Goal: Transaction & Acquisition: Purchase product/service

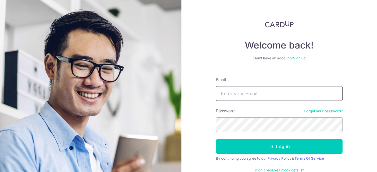
type input "ryanlee2311@gmail.com"
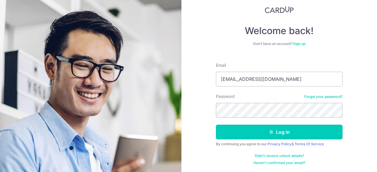
click at [278, 133] on button "Log in" at bounding box center [279, 132] width 127 height 15
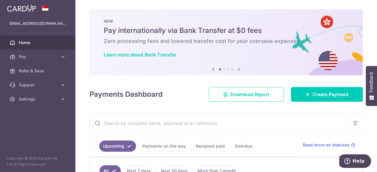
scroll to position [59, 0]
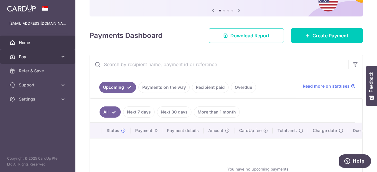
click at [35, 59] on span "Pay" at bounding box center [38, 57] width 39 height 6
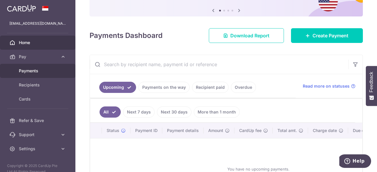
click at [33, 72] on span "Payments" at bounding box center [38, 71] width 39 height 6
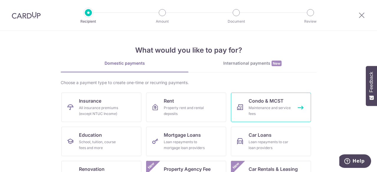
click at [274, 107] on div "Maintenance and service fees" at bounding box center [270, 111] width 42 height 12
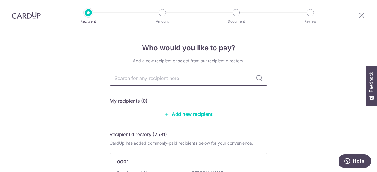
click at [205, 79] on input "text" at bounding box center [189, 78] width 158 height 15
click at [187, 112] on link "Add new recipient" at bounding box center [189, 114] width 158 height 15
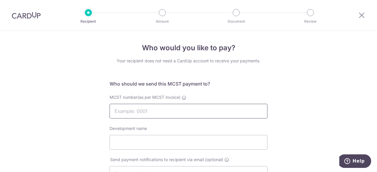
click at [189, 111] on input "MCST number(as per MCST invoice)" at bounding box center [189, 111] width 158 height 15
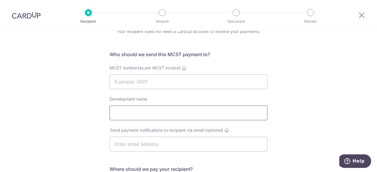
click at [187, 116] on input "Development name" at bounding box center [189, 113] width 158 height 15
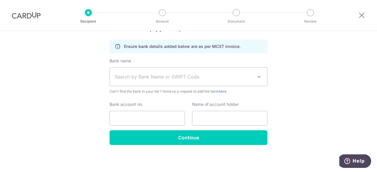
scroll to position [22, 0]
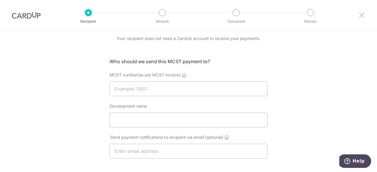
click at [360, 14] on icon at bounding box center [361, 14] width 7 height 7
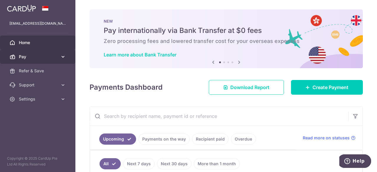
click at [27, 57] on span "Pay" at bounding box center [38, 57] width 39 height 6
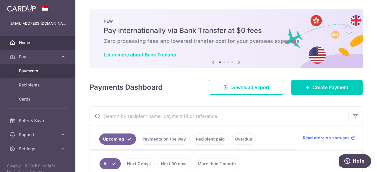
click at [32, 72] on span "Payments" at bounding box center [38, 71] width 39 height 6
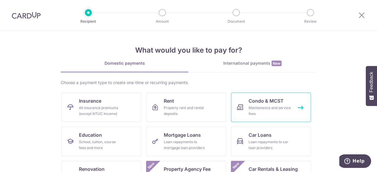
click at [262, 108] on div "Maintenance and service fees" at bounding box center [270, 111] width 42 height 12
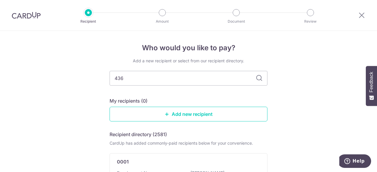
type input "4360"
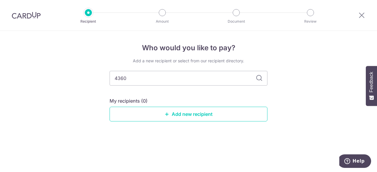
drag, startPoint x: 0, startPoint y: 0, endPoint x: 4, endPoint y: 70, distance: 69.9
click at [4, 70] on div "Who would you like to pay? Add a new recipient or select from our recipient dir…" at bounding box center [188, 101] width 377 height 141
type input "sav"
type input "savills"
click at [257, 79] on icon at bounding box center [259, 78] width 7 height 7
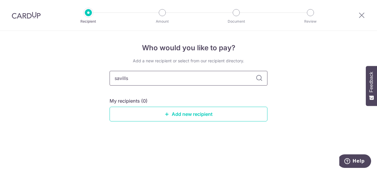
click at [153, 77] on input "savills" at bounding box center [189, 78] width 158 height 15
type input "s"
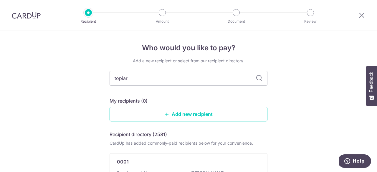
type input "topiary"
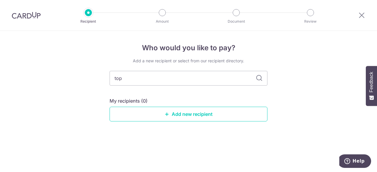
type input "to"
type input "t"
click at [323, 98] on div "Who would you like to pay? Add a new recipient or select from our recipient dir…" at bounding box center [188, 101] width 377 height 141
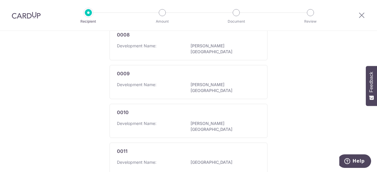
scroll to position [383, 0]
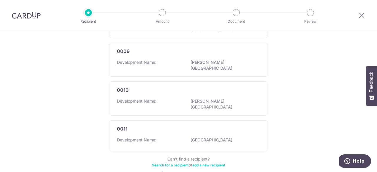
click at [194, 171] on link "5" at bounding box center [197, 174] width 7 height 7
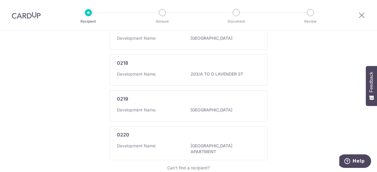
scroll to position [397, 0]
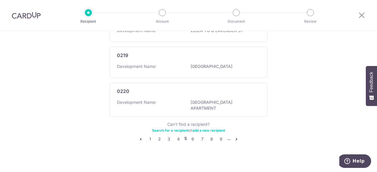
click at [235, 137] on icon "pager" at bounding box center [236, 139] width 5 height 5
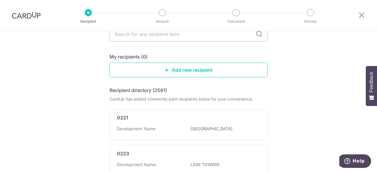
scroll to position [0, 0]
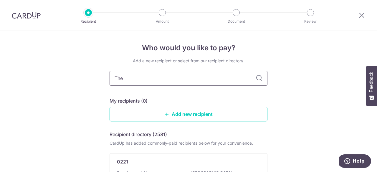
type input "The"
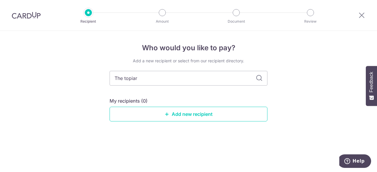
type input "The topiary"
click at [260, 77] on icon at bounding box center [259, 78] width 7 height 7
click at [259, 80] on icon at bounding box center [259, 78] width 7 height 7
click at [213, 77] on input "The topiary" at bounding box center [189, 78] width 158 height 15
click at [260, 77] on icon at bounding box center [259, 78] width 7 height 7
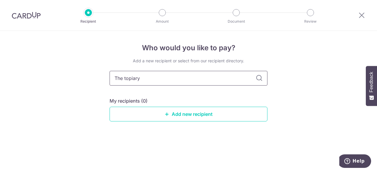
drag, startPoint x: 193, startPoint y: 79, endPoint x: 0, endPoint y: 93, distance: 193.2
click at [0, 93] on div "Who would you like to pay? Add a new recipient or select from our recipient dir…" at bounding box center [188, 101] width 377 height 141
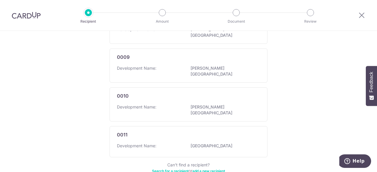
scroll to position [394, 0]
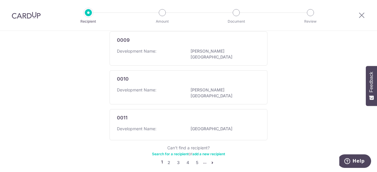
click at [203, 159] on li "..." at bounding box center [205, 162] width 4 height 7
click at [196, 159] on link "5" at bounding box center [197, 162] width 7 height 7
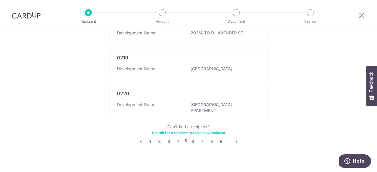
scroll to position [397, 0]
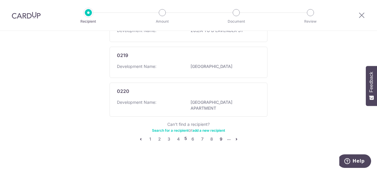
click at [221, 136] on link "9" at bounding box center [221, 139] width 7 height 7
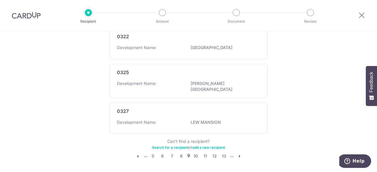
scroll to position [394, 0]
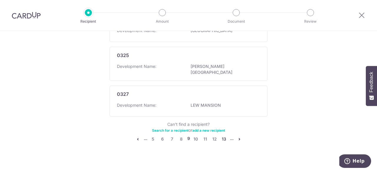
click at [221, 136] on link "13" at bounding box center [224, 139] width 7 height 7
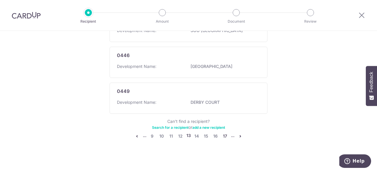
click at [225, 133] on link "17" at bounding box center [225, 136] width 7 height 7
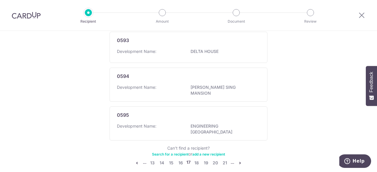
scroll to position [411, 0]
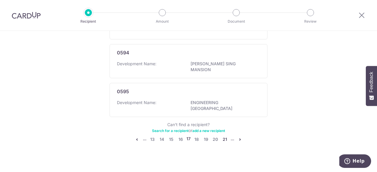
click at [224, 136] on link "21" at bounding box center [224, 139] width 7 height 7
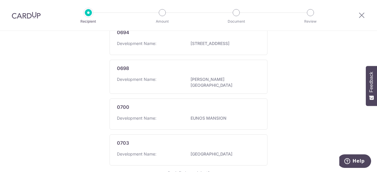
scroll to position [383, 0]
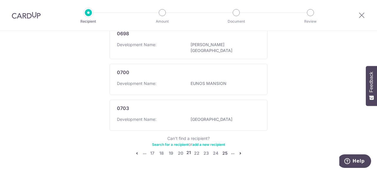
click at [224, 152] on link "25" at bounding box center [225, 153] width 7 height 7
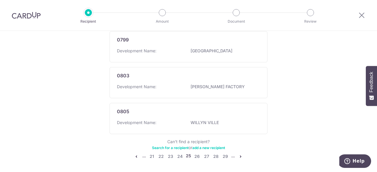
scroll to position [400, 0]
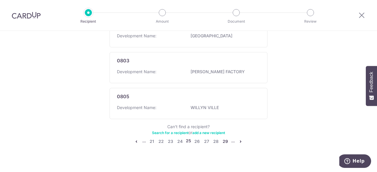
click at [225, 138] on link "29" at bounding box center [225, 141] width 7 height 7
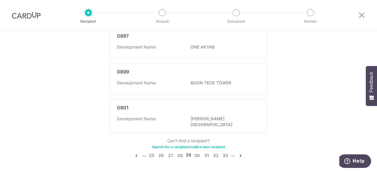
scroll to position [394, 0]
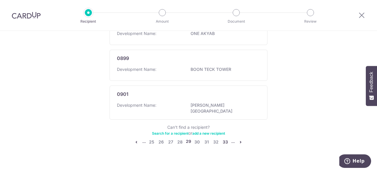
click at [225, 139] on link "33" at bounding box center [225, 142] width 7 height 7
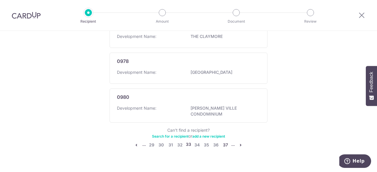
click at [225, 142] on link "37" at bounding box center [225, 145] width 7 height 7
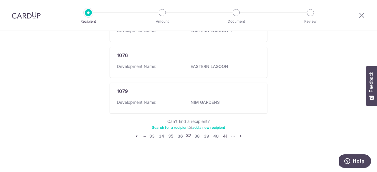
click at [225, 134] on link "41" at bounding box center [225, 136] width 7 height 7
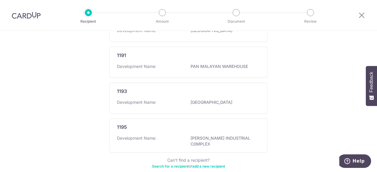
scroll to position [416, 0]
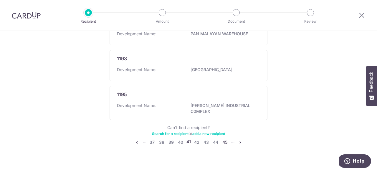
click at [225, 139] on link "45" at bounding box center [225, 142] width 7 height 7
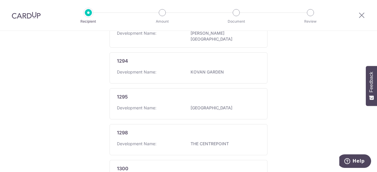
scroll to position [419, 0]
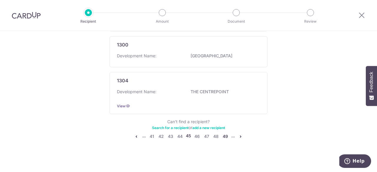
click at [225, 134] on link "49" at bounding box center [225, 136] width 7 height 7
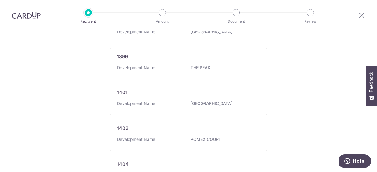
scroll to position [394, 0]
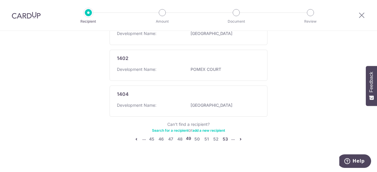
click at [225, 136] on link "53" at bounding box center [225, 139] width 7 height 7
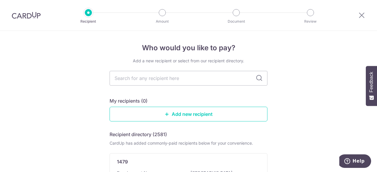
scroll to position [0, 0]
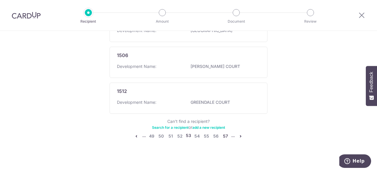
click at [225, 134] on link "57" at bounding box center [225, 136] width 7 height 7
click at [226, 135] on link "61" at bounding box center [225, 136] width 7 height 7
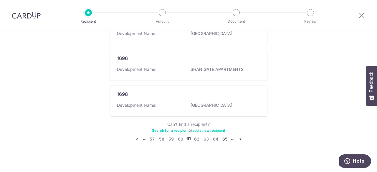
click at [223, 136] on link "65" at bounding box center [225, 139] width 7 height 7
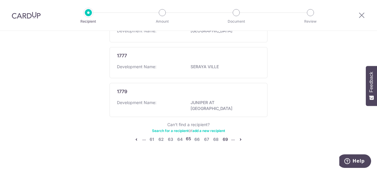
click at [223, 136] on link "69" at bounding box center [225, 139] width 7 height 7
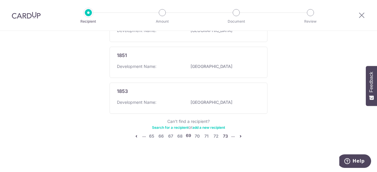
click at [225, 133] on link "73" at bounding box center [225, 136] width 7 height 7
click at [222, 135] on link "77" at bounding box center [225, 136] width 7 height 7
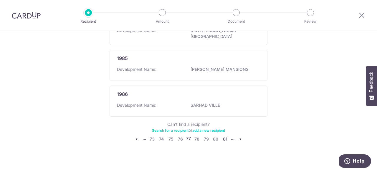
click at [222, 136] on link "81" at bounding box center [225, 139] width 7 height 7
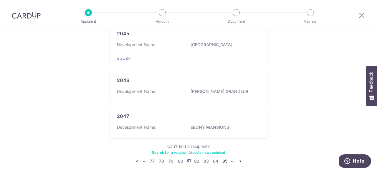
click at [223, 158] on link "85" at bounding box center [225, 161] width 7 height 7
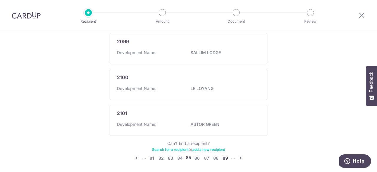
click at [223, 155] on link "89" at bounding box center [225, 158] width 7 height 7
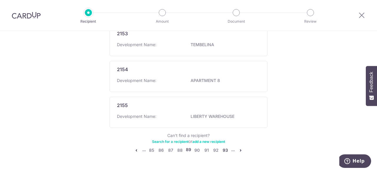
click at [225, 147] on link "93" at bounding box center [225, 150] width 7 height 7
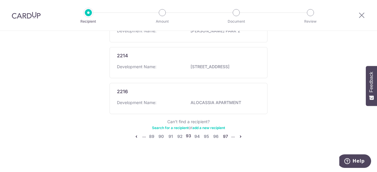
click at [225, 134] on link "97" at bounding box center [225, 136] width 7 height 7
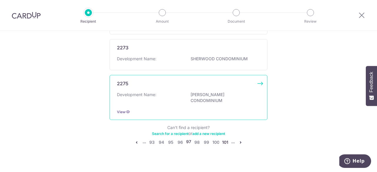
click at [222, 139] on link "101" at bounding box center [225, 142] width 7 height 7
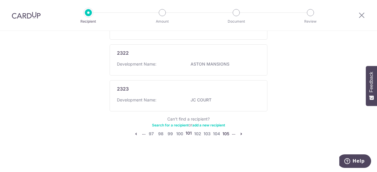
click at [226, 134] on link "105" at bounding box center [225, 134] width 7 height 7
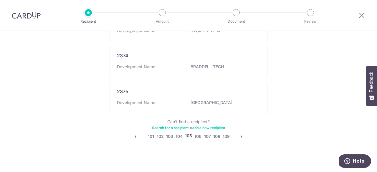
click at [221, 134] on ul "... 101 102 103 104 105 106 107 108 109 ..." at bounding box center [188, 136] width 113 height 7
click at [223, 135] on link "109" at bounding box center [226, 136] width 7 height 7
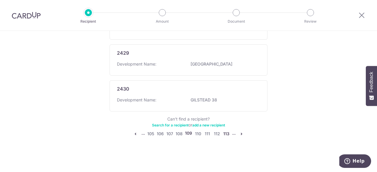
click at [227, 134] on link "113" at bounding box center [226, 134] width 7 height 7
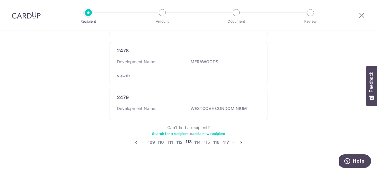
click at [227, 139] on link "117" at bounding box center [225, 142] width 7 height 7
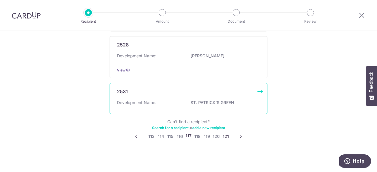
click at [225, 133] on link "121" at bounding box center [225, 136] width 7 height 7
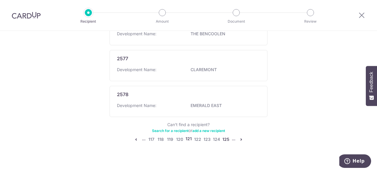
click at [222, 136] on link "125" at bounding box center [225, 139] width 7 height 7
click at [224, 136] on link "129" at bounding box center [226, 139] width 7 height 7
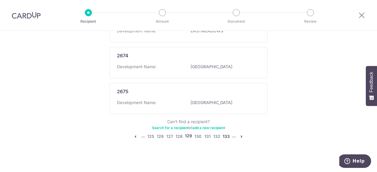
click at [225, 136] on link "133" at bounding box center [226, 136] width 7 height 7
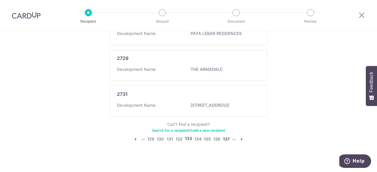
click at [223, 136] on link "137" at bounding box center [226, 139] width 7 height 7
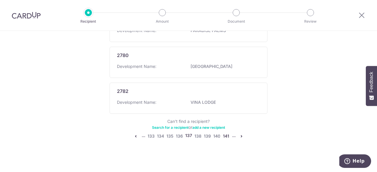
click at [227, 134] on link "141" at bounding box center [226, 136] width 7 height 7
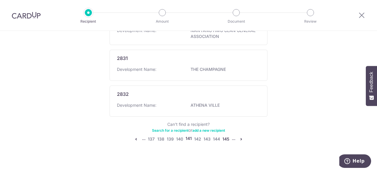
click at [223, 136] on link "145" at bounding box center [225, 139] width 7 height 7
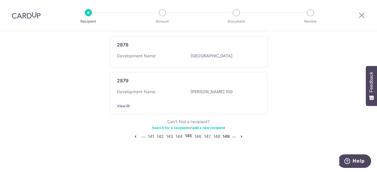
click at [223, 135] on link "149" at bounding box center [226, 136] width 7 height 7
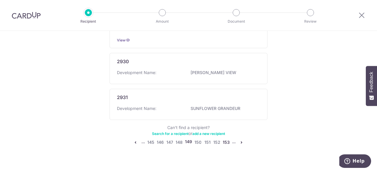
click at [225, 139] on link "153" at bounding box center [226, 142] width 7 height 7
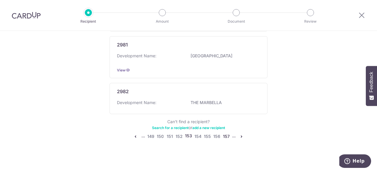
click at [223, 133] on link "157" at bounding box center [226, 136] width 7 height 7
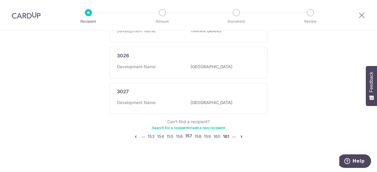
click at [227, 135] on link "161" at bounding box center [226, 136] width 7 height 7
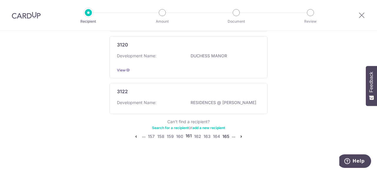
click at [226, 135] on link "165" at bounding box center [225, 136] width 7 height 7
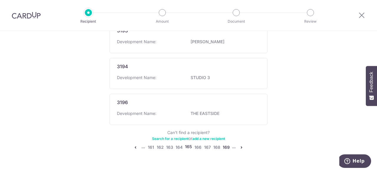
click at [226, 145] on link "169" at bounding box center [226, 147] width 7 height 7
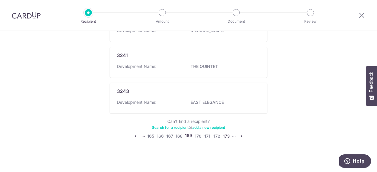
click at [226, 134] on link "173" at bounding box center [226, 136] width 7 height 7
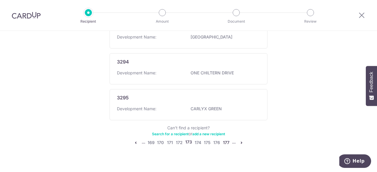
click at [226, 139] on link "177" at bounding box center [226, 142] width 7 height 7
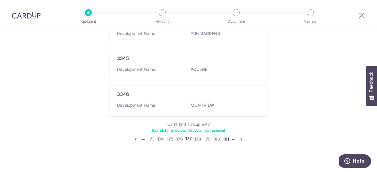
click at [222, 136] on link "181" at bounding box center [225, 139] width 7 height 7
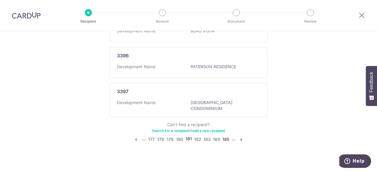
click at [222, 136] on link "185" at bounding box center [225, 139] width 7 height 7
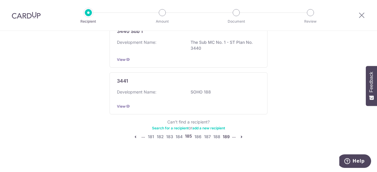
click at [228, 135] on link "189" at bounding box center [226, 136] width 7 height 7
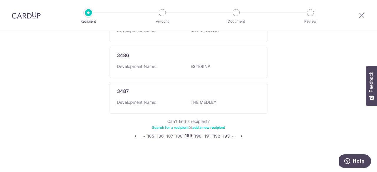
click at [223, 135] on link "193" at bounding box center [226, 136] width 7 height 7
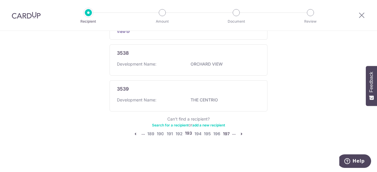
click at [228, 131] on link "197" at bounding box center [226, 134] width 7 height 7
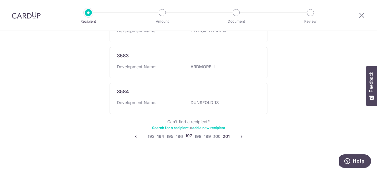
click at [225, 133] on link "201" at bounding box center [226, 136] width 7 height 7
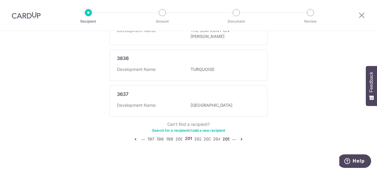
click at [225, 136] on link "205" at bounding box center [226, 139] width 7 height 7
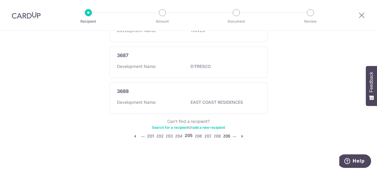
click at [223, 133] on link "209" at bounding box center [226, 136] width 7 height 7
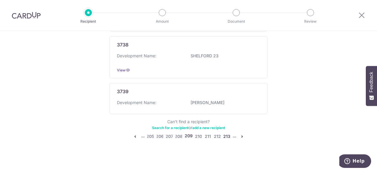
click at [225, 137] on link "213" at bounding box center [226, 136] width 7 height 7
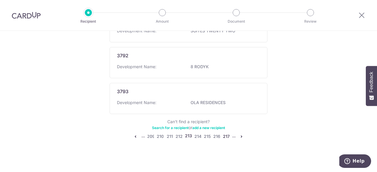
click at [226, 135] on link "217" at bounding box center [226, 136] width 7 height 7
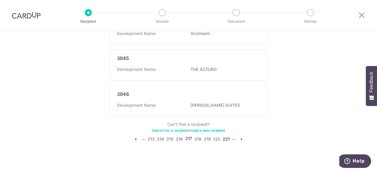
click at [225, 136] on link "221" at bounding box center [226, 139] width 7 height 7
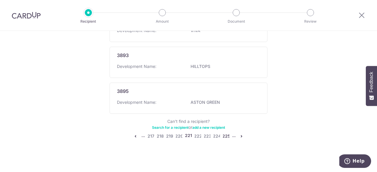
click at [225, 133] on link "225" at bounding box center [226, 136] width 7 height 7
click at [224, 133] on link "229" at bounding box center [226, 136] width 7 height 7
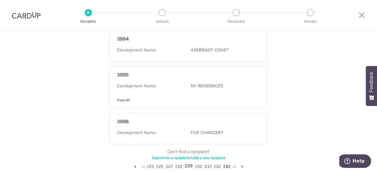
click at [225, 163] on link "233" at bounding box center [226, 166] width 7 height 7
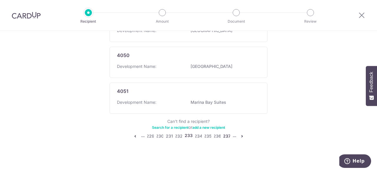
click at [225, 135] on link "237" at bounding box center [226, 136] width 7 height 7
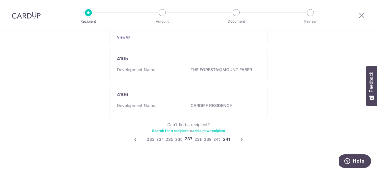
click at [224, 136] on link "241" at bounding box center [226, 139] width 7 height 7
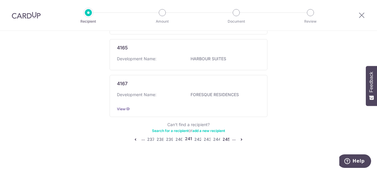
click at [225, 136] on link "245" at bounding box center [226, 139] width 7 height 7
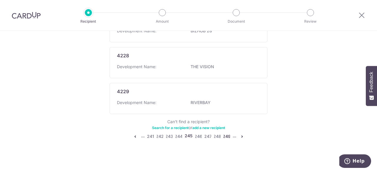
click at [225, 134] on link "249" at bounding box center [226, 136] width 7 height 7
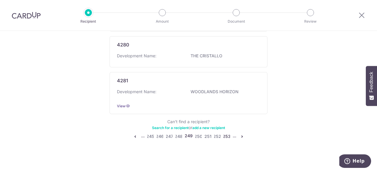
click at [227, 134] on link "253" at bounding box center [226, 136] width 7 height 7
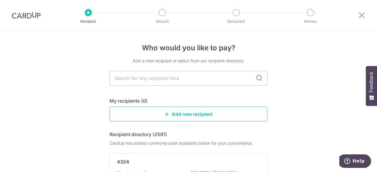
scroll to position [177, 0]
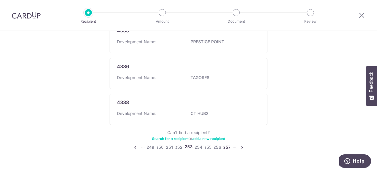
click at [227, 145] on link "257" at bounding box center [226, 147] width 7 height 7
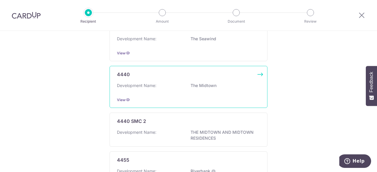
scroll to position [442, 0]
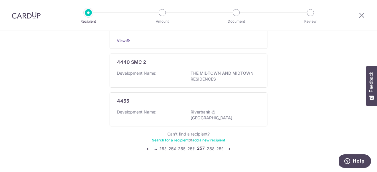
click at [177, 146] on ul "... 253 254 255 256 257 258 259" at bounding box center [188, 149] width 89 height 7
click at [179, 146] on link "255" at bounding box center [181, 149] width 7 height 7
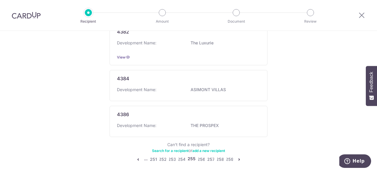
scroll to position [383, 0]
click at [181, 155] on link "254" at bounding box center [181, 158] width 7 height 7
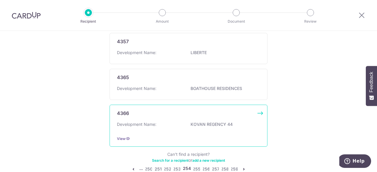
scroll to position [413, 0]
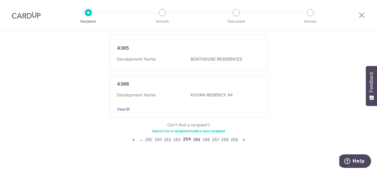
click at [194, 136] on link "255" at bounding box center [196, 139] width 7 height 7
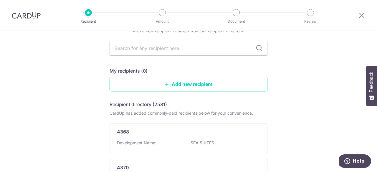
scroll to position [88, 0]
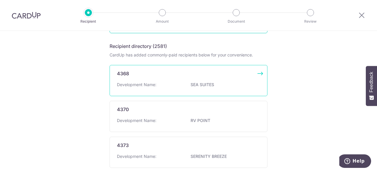
click at [193, 77] on div "4368 Development Name: SEA SUITES" at bounding box center [189, 80] width 158 height 31
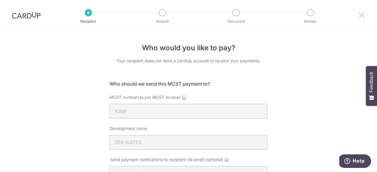
drag, startPoint x: 364, startPoint y: 15, endPoint x: 217, endPoint y: 35, distance: 148.1
click at [364, 15] on icon at bounding box center [361, 14] width 7 height 7
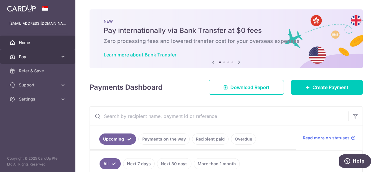
click at [29, 54] on span "Pay" at bounding box center [38, 57] width 39 height 6
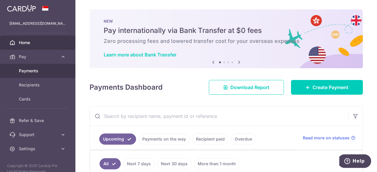
click at [34, 70] on span "Payments" at bounding box center [38, 71] width 39 height 6
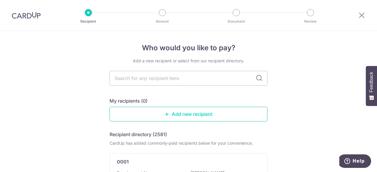
click at [197, 113] on link "Add new recipient" at bounding box center [189, 114] width 158 height 15
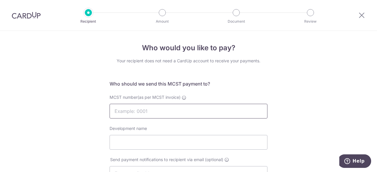
click at [195, 111] on input "MCST number(as per MCST invoice)" at bounding box center [189, 111] width 158 height 15
type input "4360"
click at [195, 143] on input "Development name" at bounding box center [189, 142] width 158 height 15
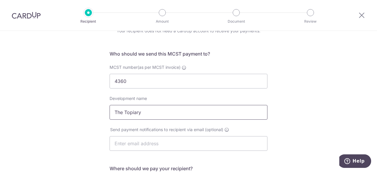
scroll to position [59, 0]
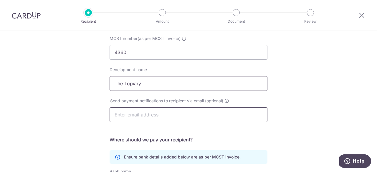
type input "The Topiary"
click at [194, 113] on input "text" at bounding box center [189, 115] width 158 height 15
type input "[EMAIL_ADDRESS][DOMAIN_NAME]"
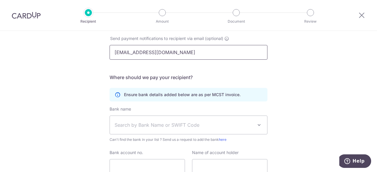
scroll to position [147, 0]
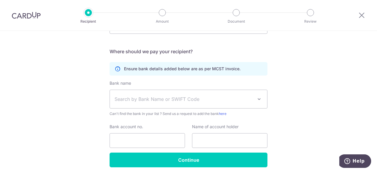
click at [141, 97] on span "Search by Bank Name or SWIFT Code" at bounding box center [184, 99] width 138 height 7
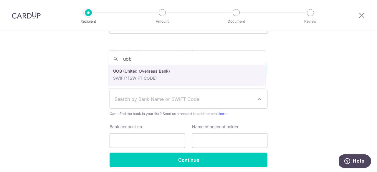
type input "uob"
select select "18"
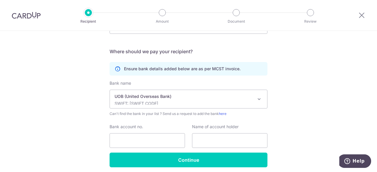
click at [64, 96] on div "Who would you like to pay? Your recipient does not need a CardUp account to rec…" at bounding box center [188, 40] width 377 height 312
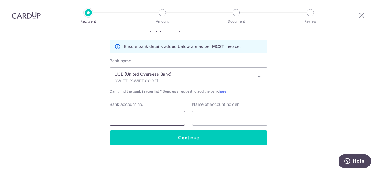
click at [156, 120] on input "Bank account no." at bounding box center [147, 118] width 75 height 15
type input "4513063002"
click at [207, 119] on input "text" at bounding box center [229, 118] width 75 height 15
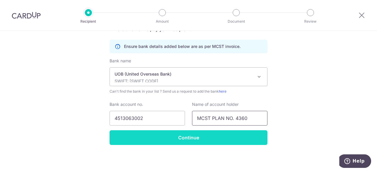
type input "MCST PLAN NO. 4360"
click at [189, 135] on input "Continue" at bounding box center [189, 138] width 158 height 15
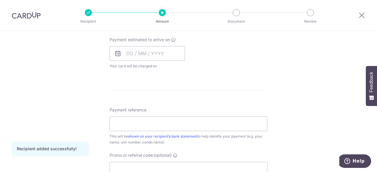
scroll to position [324, 0]
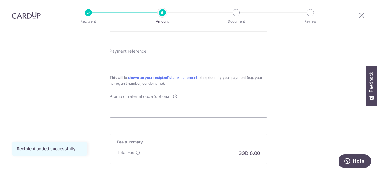
click at [191, 66] on input "Payment reference" at bounding box center [189, 65] width 158 height 15
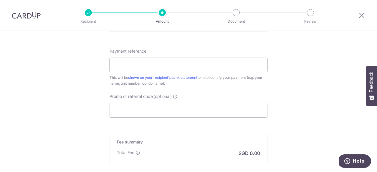
type input "b"
click at [130, 65] on input "BLK 11 09-01 Lee Kwok Kin" at bounding box center [189, 65] width 158 height 15
type input "BLK 11 #09-01 [PERSON_NAME]"
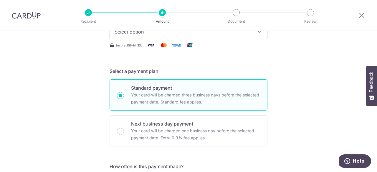
scroll to position [7, 0]
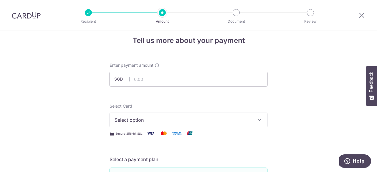
click at [143, 78] on input "text" at bounding box center [189, 79] width 158 height 15
type input "986.89"
click at [138, 126] on button "Select option" at bounding box center [189, 120] width 158 height 15
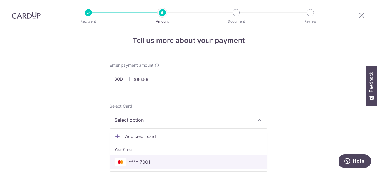
click at [145, 165] on span "**** 7001" at bounding box center [140, 162] width 22 height 7
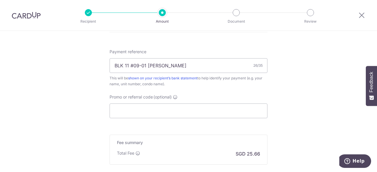
scroll to position [361, 0]
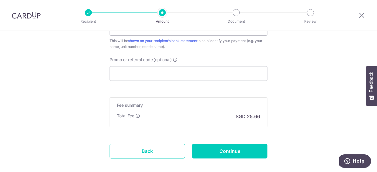
click at [152, 72] on input "Promo or referral code (optional)" at bounding box center [189, 73] width 158 height 15
paste input "3HOME25R"
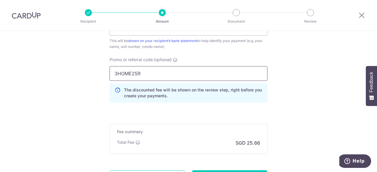
type input "3HOME25R"
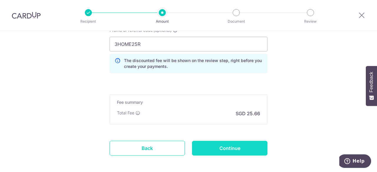
click at [238, 148] on input "Continue" at bounding box center [229, 148] width 75 height 15
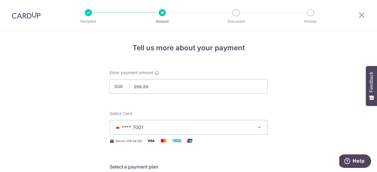
scroll to position [118, 0]
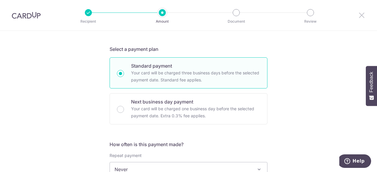
click at [362, 14] on icon at bounding box center [361, 14] width 7 height 7
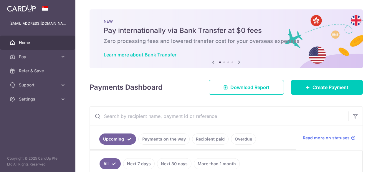
click at [45, 44] on span "Home" at bounding box center [38, 43] width 39 height 6
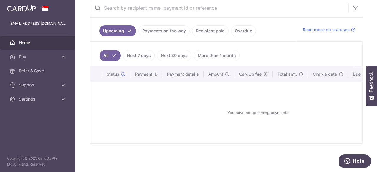
click at [170, 27] on link "Payments on the way" at bounding box center [163, 30] width 51 height 11
